Goal: Navigation & Orientation: Understand site structure

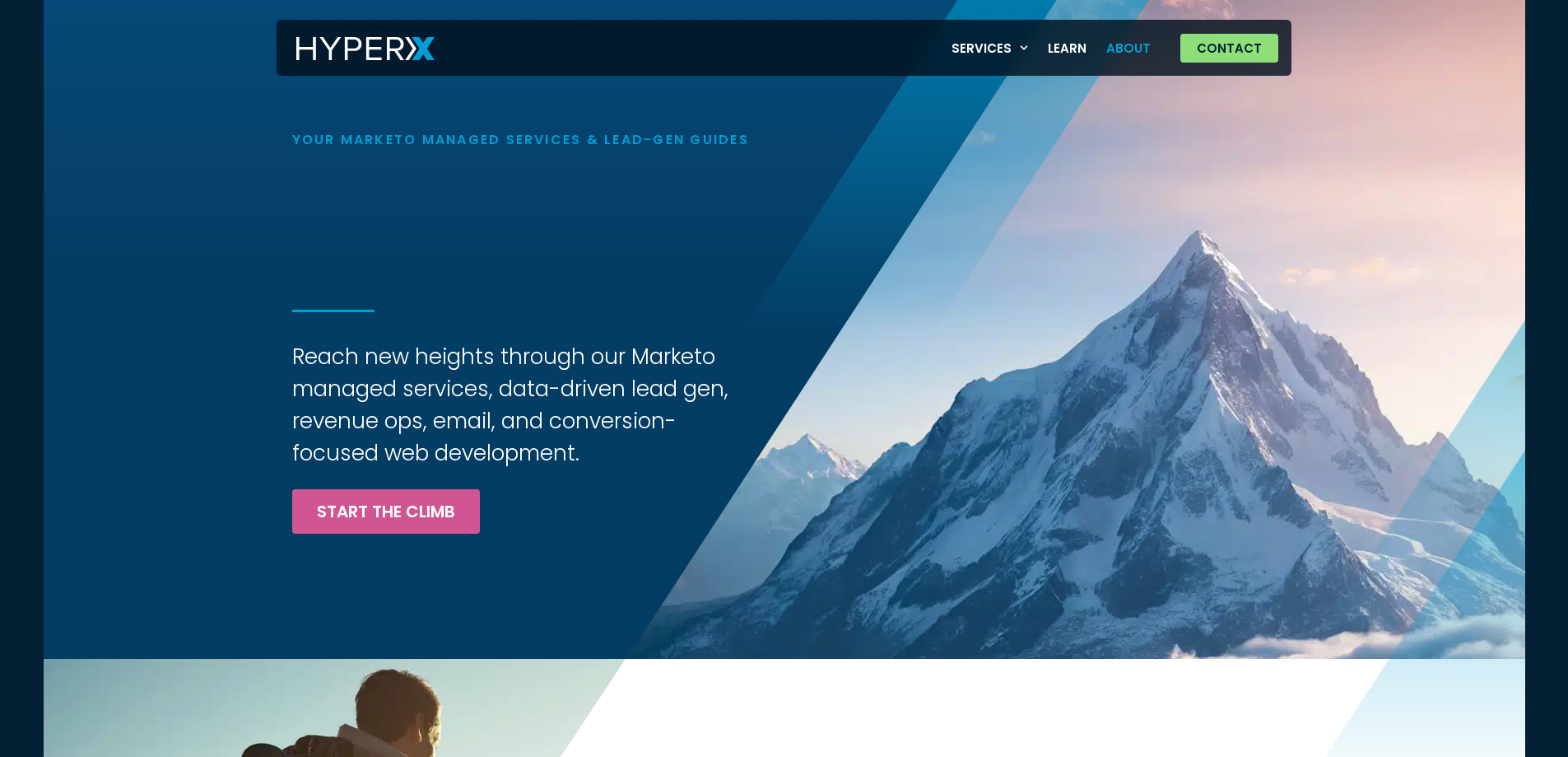
click at [1119, 48] on link "About" at bounding box center [1128, 48] width 64 height 34
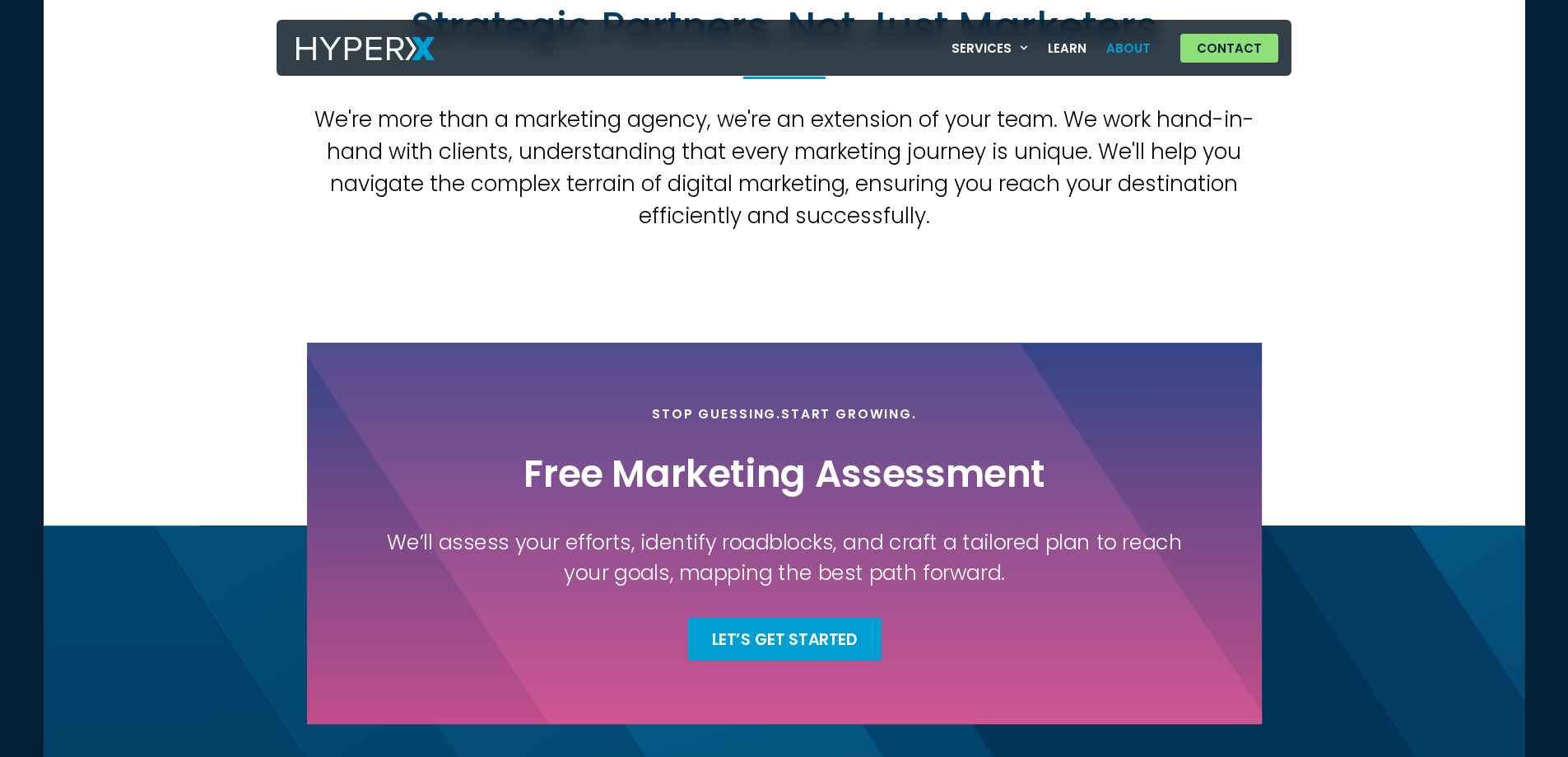
scroll to position [1894, 0]
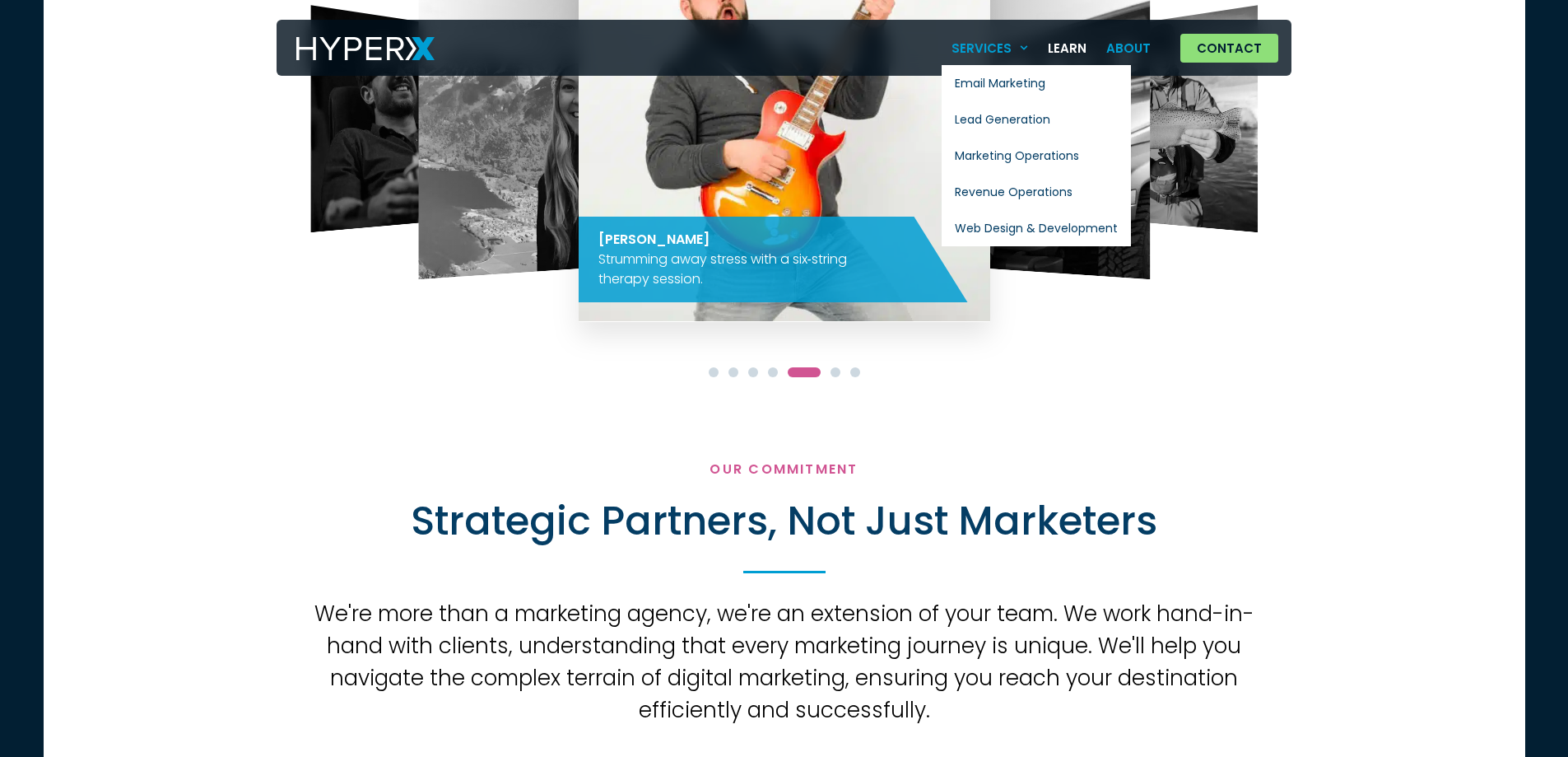
click at [1014, 52] on link "Services" at bounding box center [990, 48] width 97 height 34
